Goal: Check status: Check status

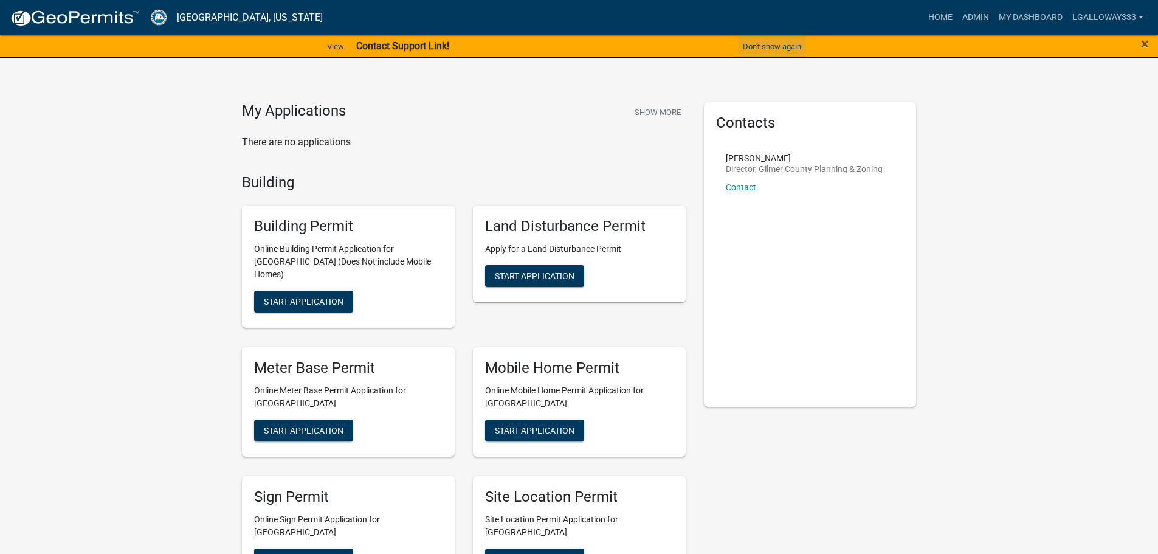
click at [773, 50] on button "Don't show again" at bounding box center [772, 46] width 68 height 20
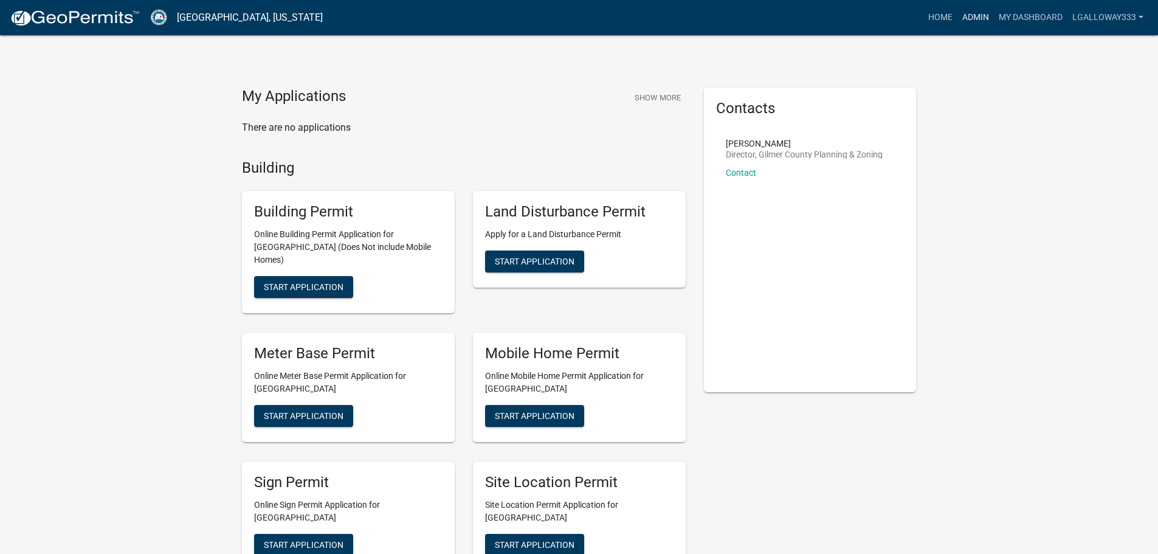
click at [981, 17] on link "Admin" at bounding box center [976, 17] width 36 height 23
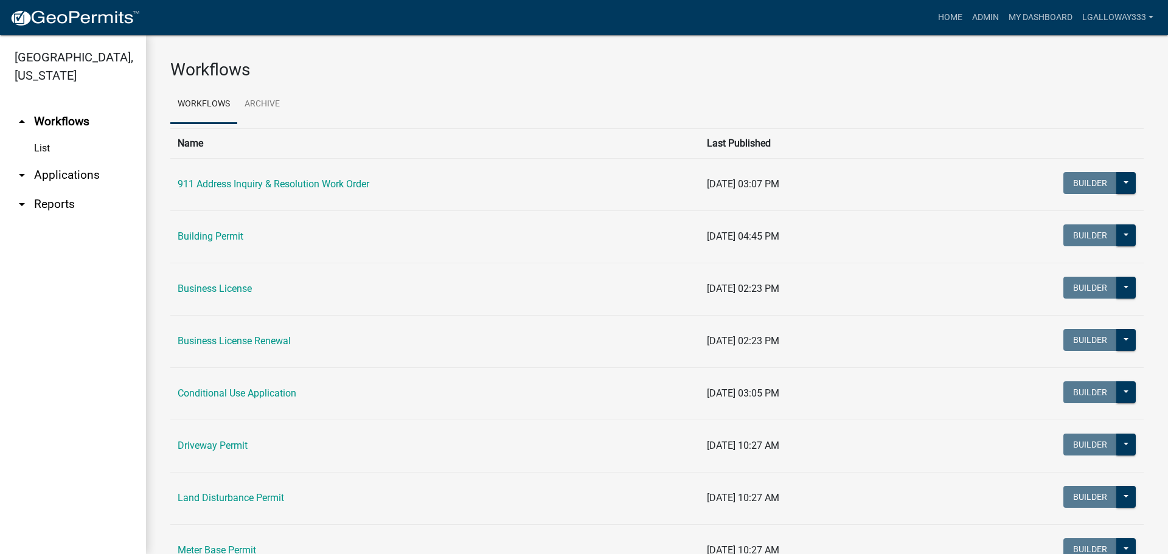
click at [57, 170] on link "arrow_drop_down Applications" at bounding box center [73, 175] width 146 height 29
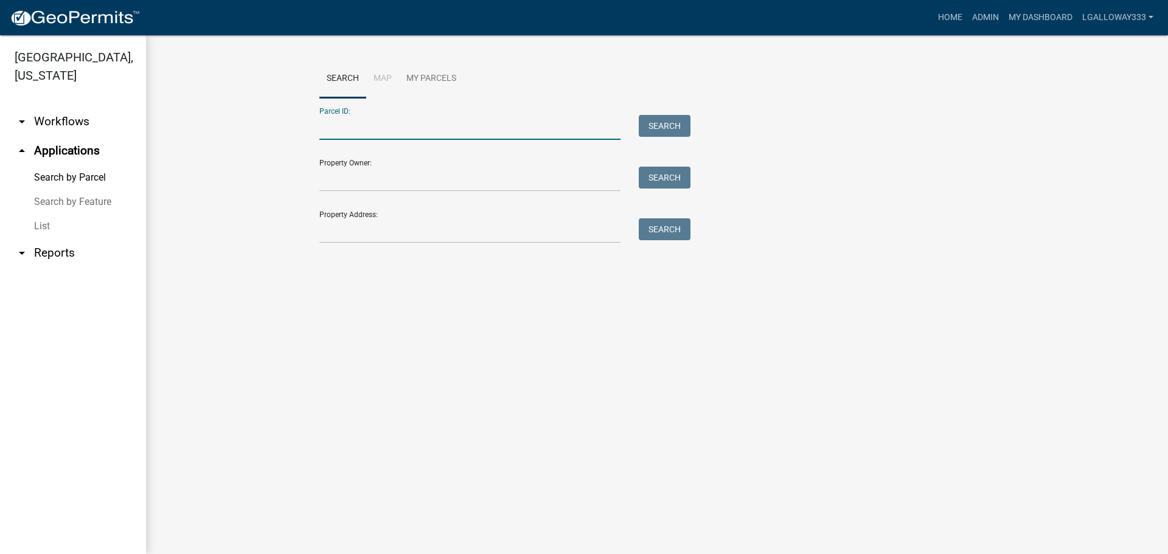
click at [381, 136] on input "Parcel ID:" at bounding box center [469, 127] width 301 height 25
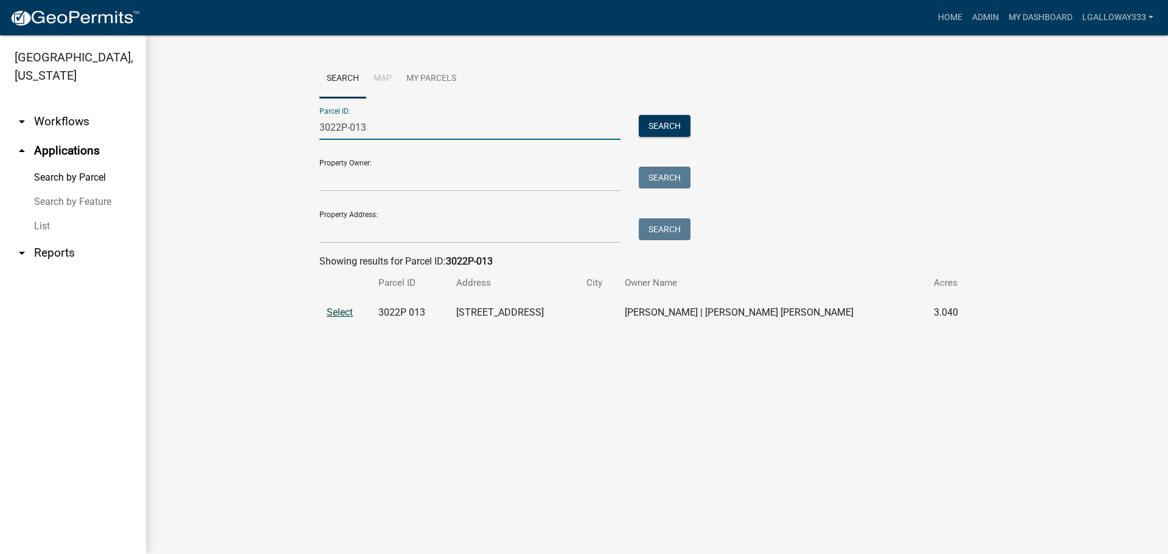
type input "3022P-013"
click at [336, 313] on span "Select" at bounding box center [340, 312] width 26 height 12
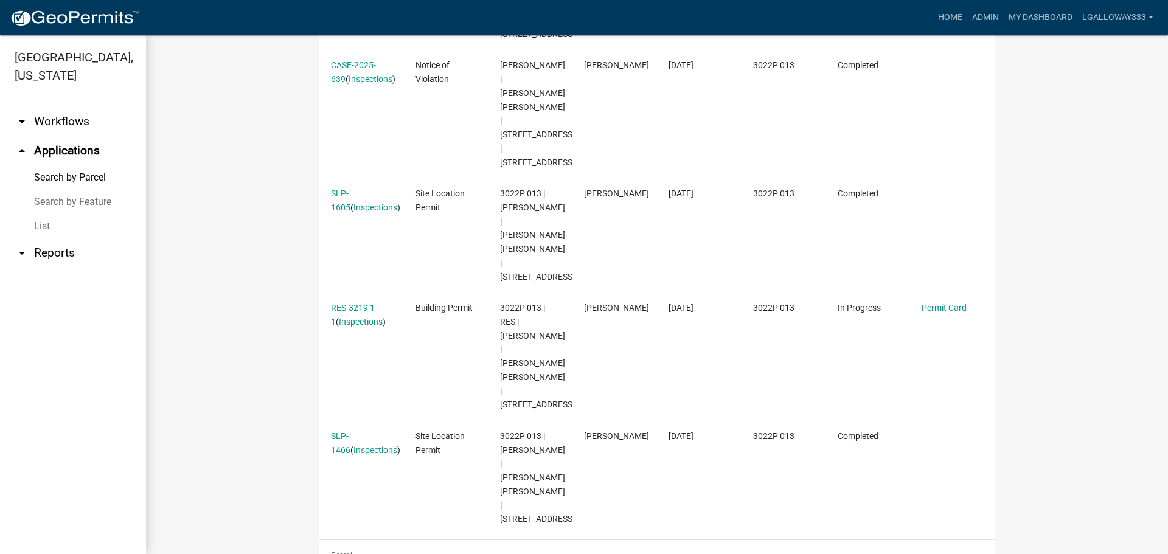
scroll to position [547, 0]
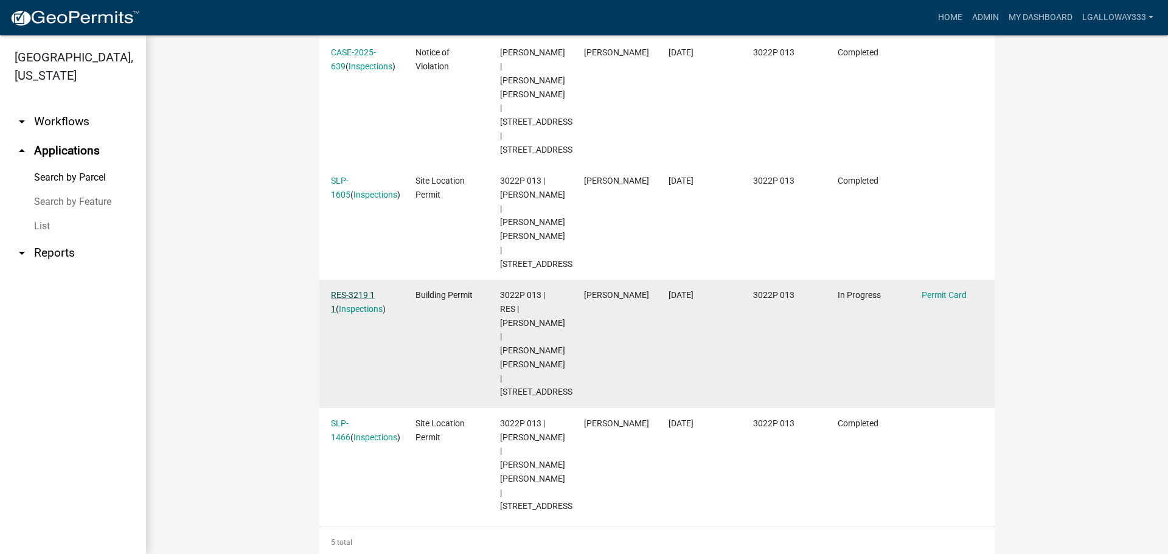
click at [352, 314] on link "RES-3219 1 1" at bounding box center [353, 302] width 44 height 24
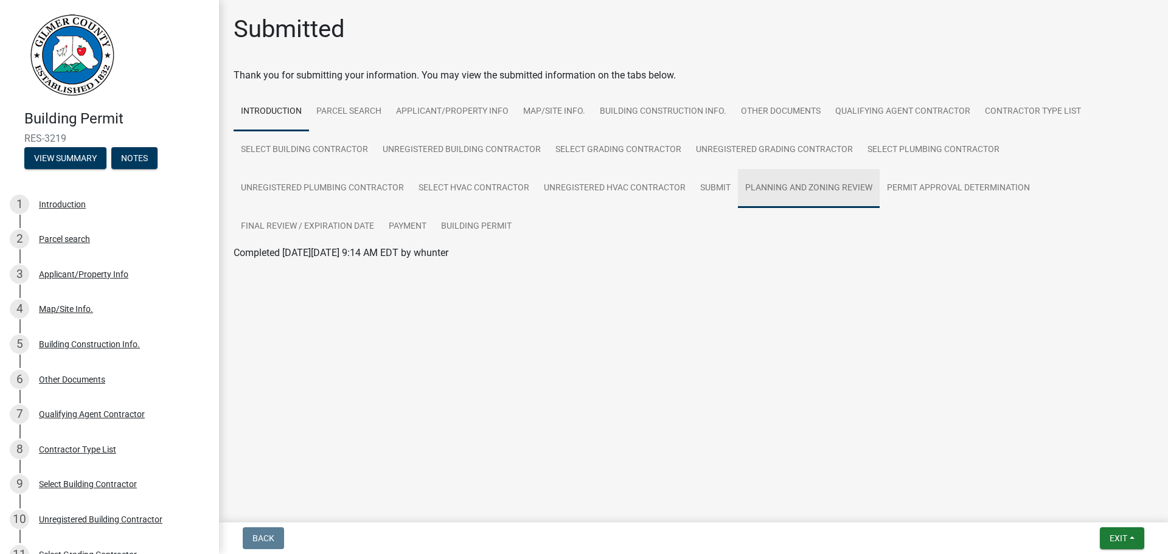
click at [784, 192] on link "Planning and Zoning Review" at bounding box center [809, 188] width 142 height 39
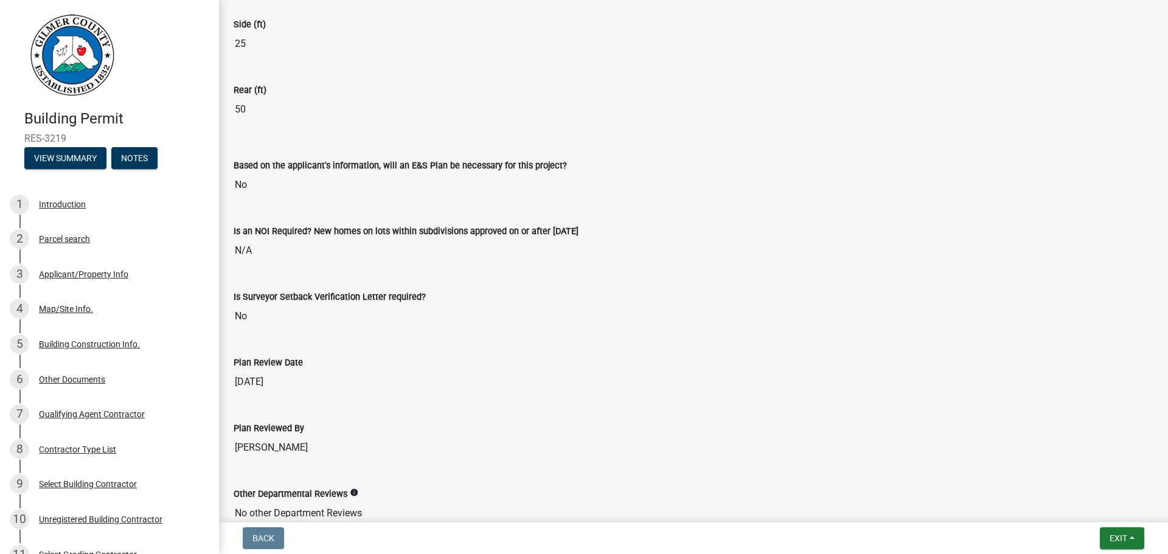
scroll to position [2575, 0]
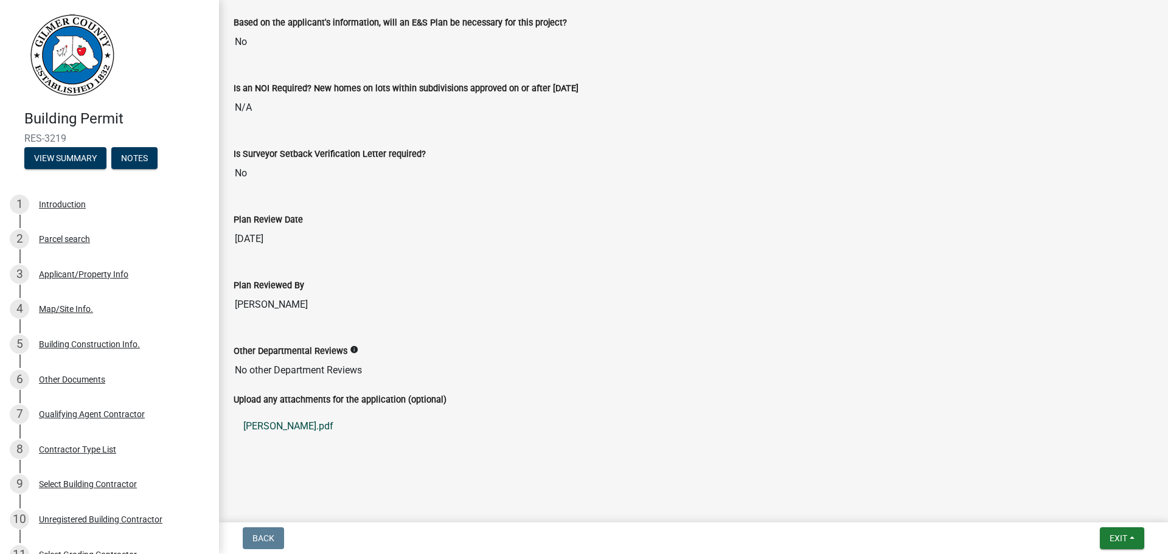
click at [277, 432] on link "[PERSON_NAME].pdf" at bounding box center [693, 426] width 919 height 29
